Goal: Task Accomplishment & Management: Manage account settings

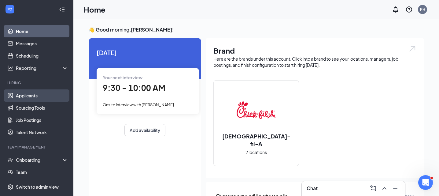
click at [32, 96] on link "Applicants" at bounding box center [42, 95] width 52 height 12
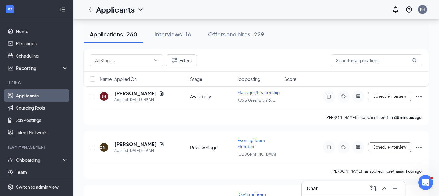
scroll to position [42, 0]
click at [143, 92] on div "Filters Name · Applied On Stage Job posting Score" at bounding box center [256, 70] width 345 height 43
click at [142, 96] on h5 "[PERSON_NAME]" at bounding box center [135, 93] width 42 height 7
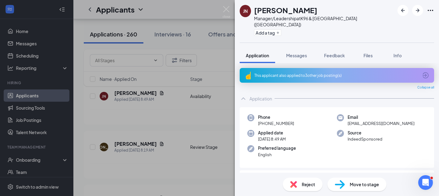
click at [337, 73] on div "This applicant also applied to 3 other job posting(s)" at bounding box center [336, 75] width 164 height 5
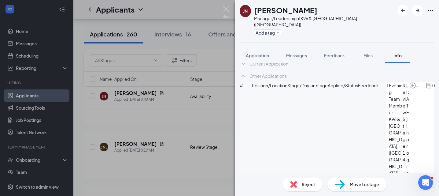
scroll to position [10, 0]
click at [263, 53] on span "Application" at bounding box center [257, 55] width 23 height 5
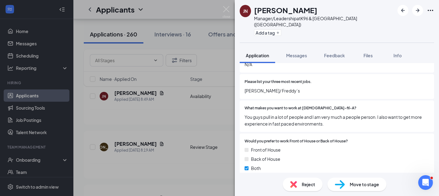
scroll to position [166, 0]
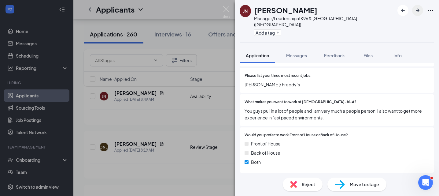
click at [416, 10] on icon "ArrowRight" at bounding box center [418, 11] width 4 height 4
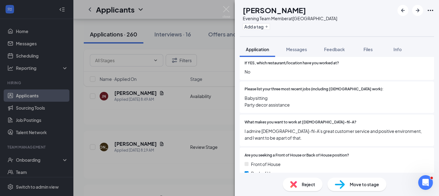
scroll to position [211, 0]
click at [228, 9] on img at bounding box center [226, 12] width 8 height 12
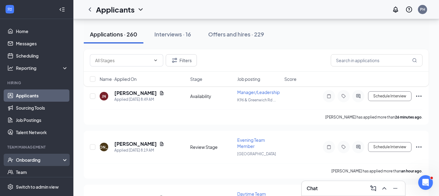
click at [29, 158] on div "Onboarding" at bounding box center [39, 159] width 47 height 6
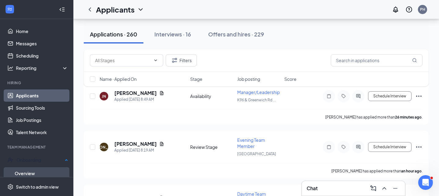
click at [36, 171] on link "Overview" at bounding box center [41, 173] width 53 height 12
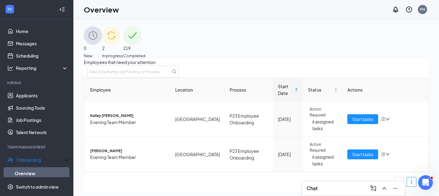
click at [123, 53] on span "In progress" at bounding box center [112, 56] width 21 height 6
click at [362, 122] on span "Start tasks" at bounding box center [362, 118] width 21 height 7
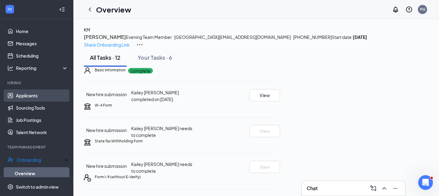
click at [33, 91] on link "Applicants" at bounding box center [42, 95] width 52 height 12
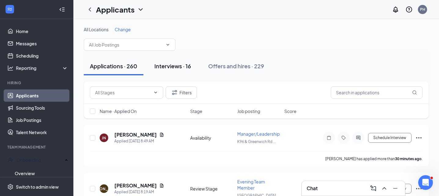
click at [185, 71] on button "Interviews · 16" at bounding box center [172, 66] width 49 height 18
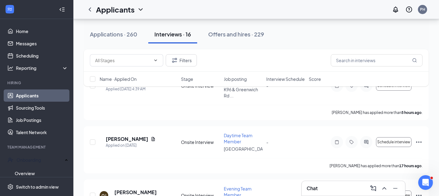
scroll to position [70, 0]
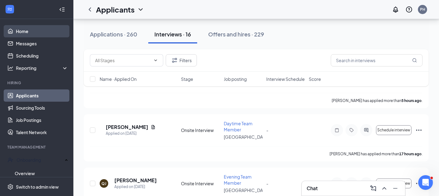
click at [26, 33] on link "Home" at bounding box center [42, 31] width 52 height 12
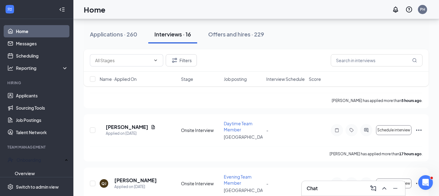
scroll to position [53, 0]
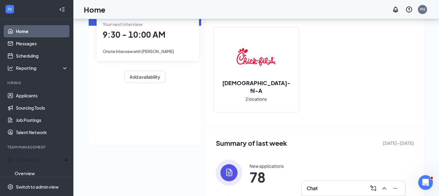
click at [152, 30] on span "9:30 - 10:00 AM" at bounding box center [134, 34] width 63 height 10
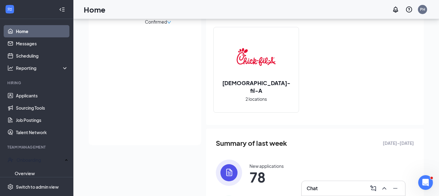
scroll to position [38, 0]
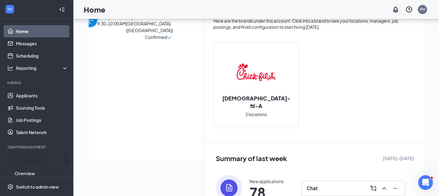
click at [126, 13] on span "[PERSON_NAME]" at bounding box center [158, 10] width 64 height 7
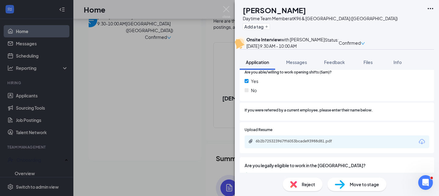
scroll to position [570, 0]
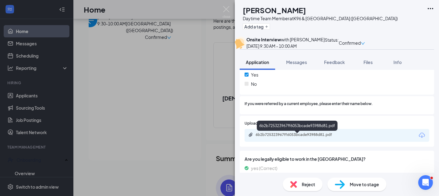
click at [325, 135] on div "6b2b725323967ff6053bcade93988d81.pdf" at bounding box center [298, 134] width 86 height 5
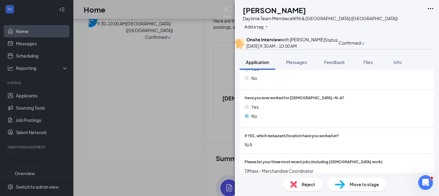
scroll to position [125, 0]
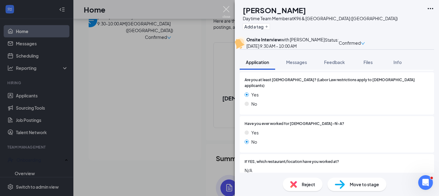
click at [227, 10] on img at bounding box center [226, 12] width 8 height 12
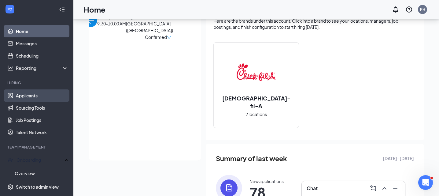
click at [57, 96] on link "Applicants" at bounding box center [42, 95] width 52 height 12
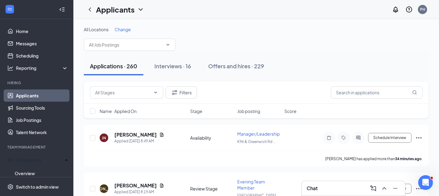
click at [209, 91] on div "Filters" at bounding box center [256, 92] width 332 height 12
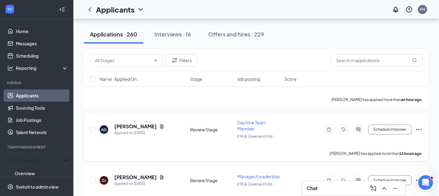
scroll to position [114, 0]
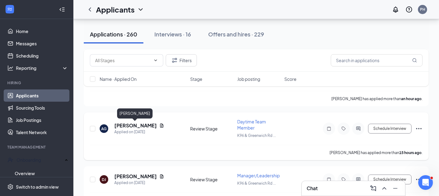
click at [143, 127] on h5 "[PERSON_NAME]" at bounding box center [135, 125] width 42 height 7
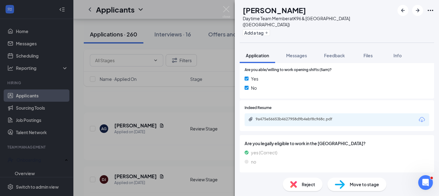
scroll to position [543, 0]
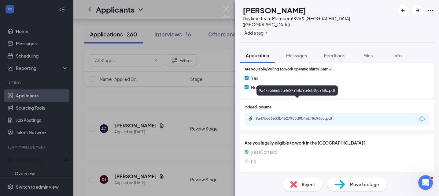
click at [309, 116] on div "9a475e56653b4627958d9b4ebf8c968c.pdf" at bounding box center [298, 118] width 86 height 5
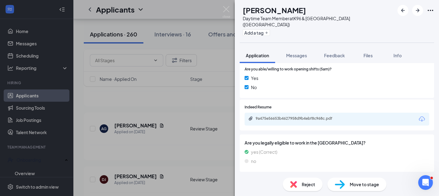
click at [47, 14] on div "AG [PERSON_NAME] Daytime Team Member at [GEOGRAPHIC_DATA] ([GEOGRAPHIC_DATA]) A…" at bounding box center [219, 98] width 439 height 196
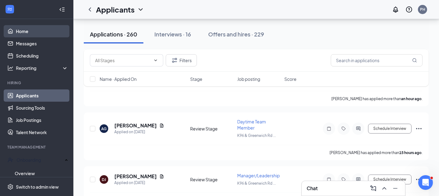
click at [27, 33] on link "Home" at bounding box center [42, 31] width 52 height 12
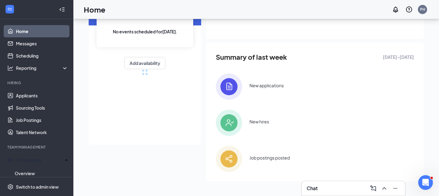
scroll to position [53, 0]
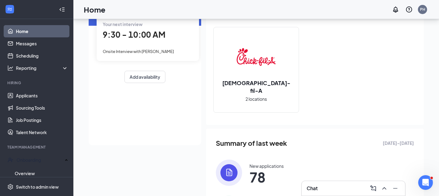
click at [127, 38] on span "9:30 - 10:00 AM" at bounding box center [134, 34] width 63 height 10
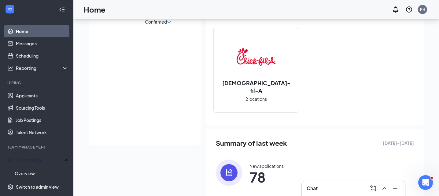
scroll to position [38, 0]
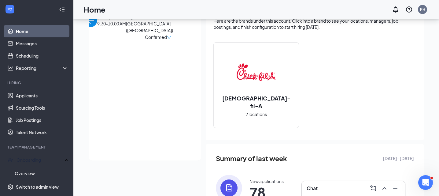
click at [126, 13] on span "[PERSON_NAME]" at bounding box center [158, 10] width 64 height 7
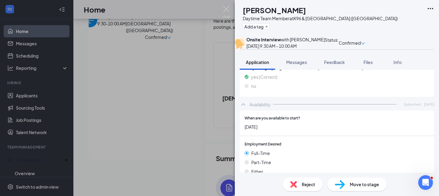
scroll to position [656, 0]
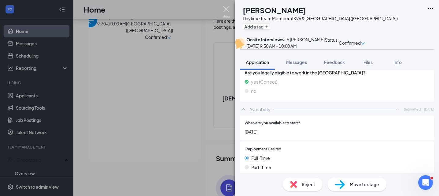
click at [225, 9] on img at bounding box center [226, 12] width 8 height 12
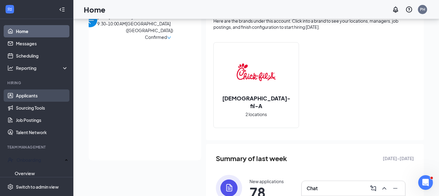
click at [24, 93] on link "Applicants" at bounding box center [42, 95] width 52 height 12
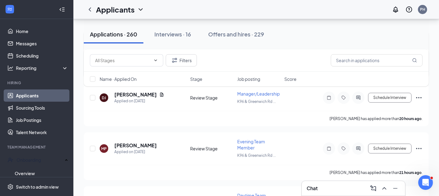
scroll to position [197, 0]
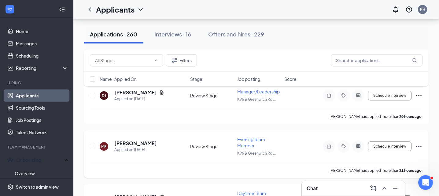
click at [207, 135] on div "MP [PERSON_NAME] Applied on [DATE] Review Stage Evening Team Member K96 & [GEOG…" at bounding box center [256, 154] width 345 height 48
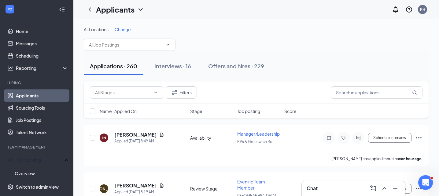
scroll to position [0, 0]
click at [44, 30] on link "Home" at bounding box center [42, 31] width 52 height 12
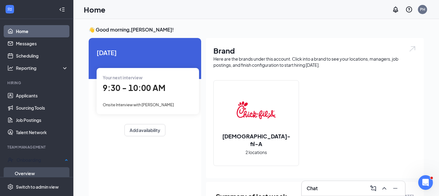
click at [31, 173] on link "Overview" at bounding box center [41, 173] width 53 height 12
